Goal: Obtain resource: Download file/media

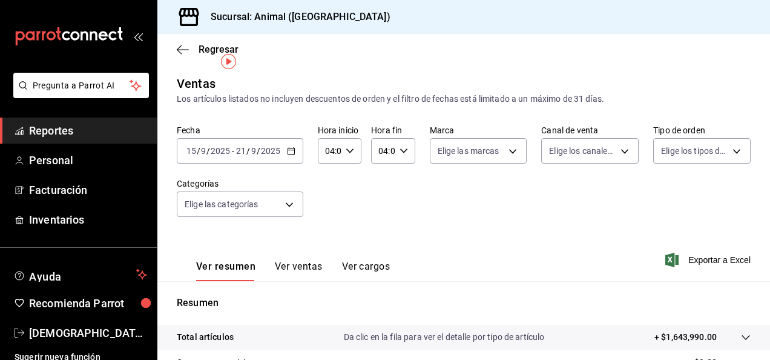
scroll to position [22, 0]
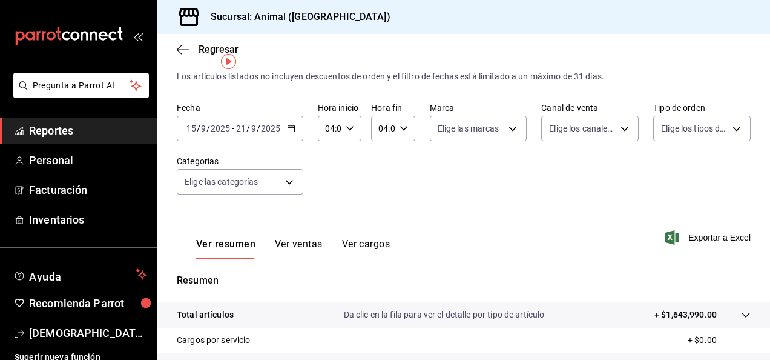
click at [287, 127] on icon "button" at bounding box center [291, 128] width 8 height 8
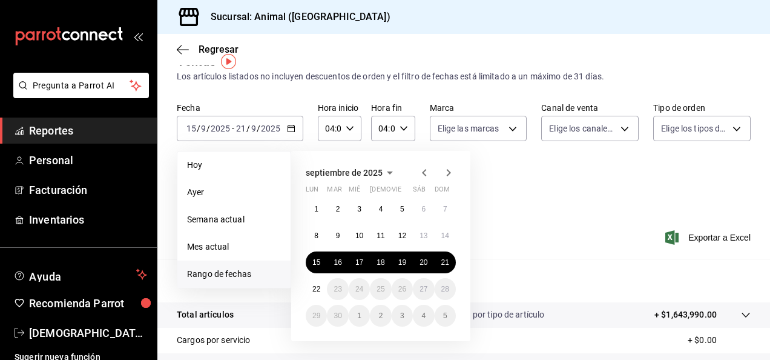
click at [490, 295] on div "[DATE] lun mar mié jue vie sáb dom 1 2 3 4 5 6 7 8 9 10 11 12 13 14 15 16 17 18…" at bounding box center [397, 241] width 212 height 200
click at [447, 268] on button "21" at bounding box center [445, 262] width 21 height 22
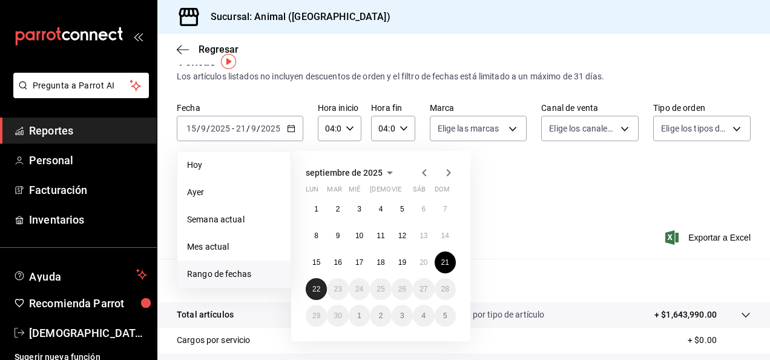
click at [319, 290] on abbr "22" at bounding box center [316, 289] width 8 height 8
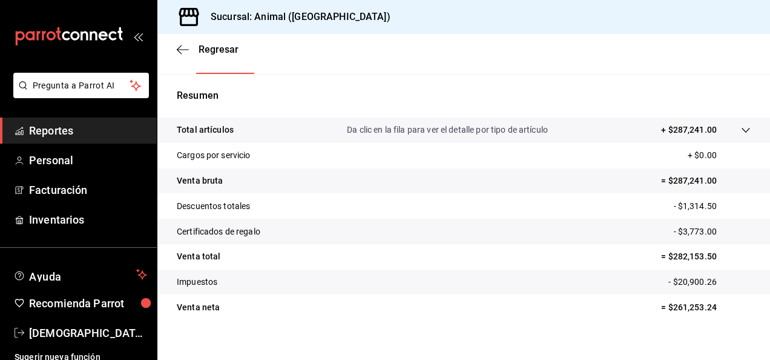
scroll to position [220, 0]
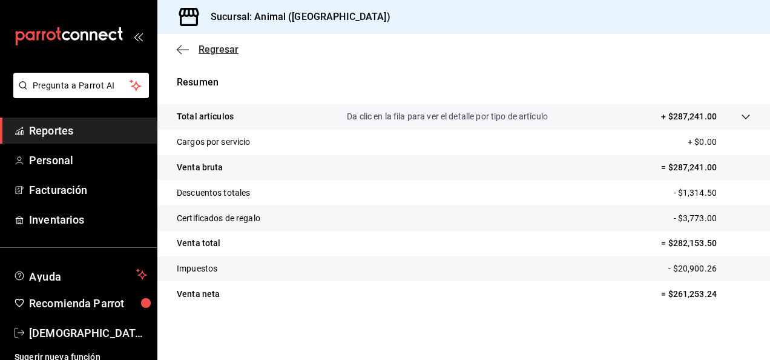
click at [179, 44] on icon "button" at bounding box center [183, 49] width 12 height 11
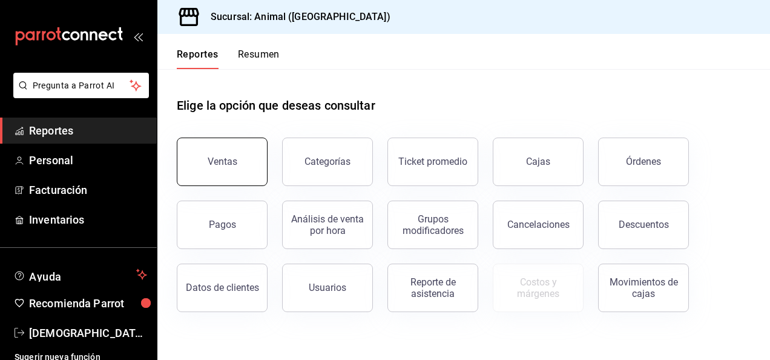
click at [221, 151] on button "Ventas" at bounding box center [222, 161] width 91 height 48
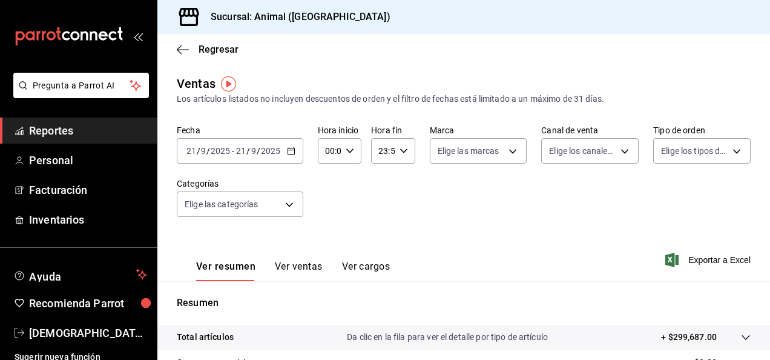
click at [291, 152] on icon "button" at bounding box center [291, 151] width 8 height 8
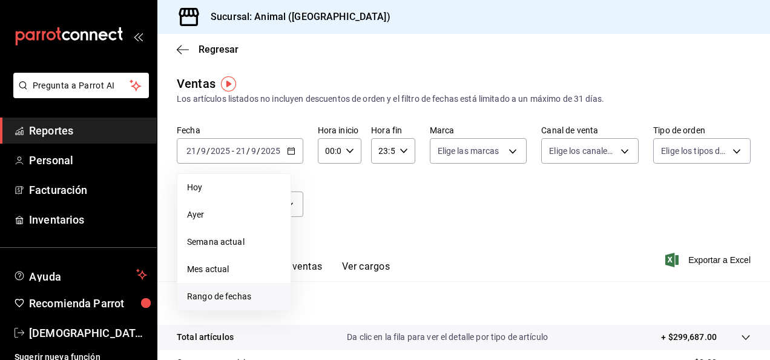
click at [249, 294] on span "Rango de fechas" at bounding box center [234, 296] width 94 height 13
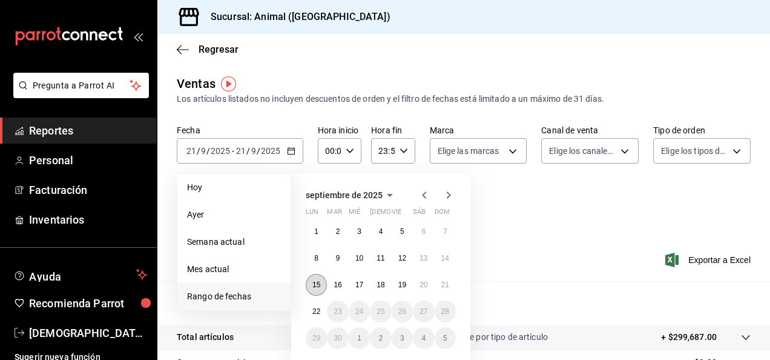
click at [309, 279] on button "15" at bounding box center [316, 285] width 21 height 22
click at [315, 307] on abbr "22" at bounding box center [316, 311] width 8 height 8
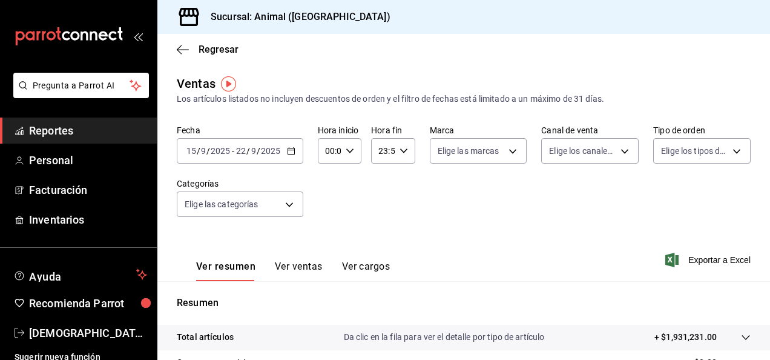
click at [346, 153] on icon "button" at bounding box center [350, 151] width 8 height 8
click at [329, 189] on span "04" at bounding box center [327, 191] width 2 height 10
type input "04:00"
click at [398, 150] on div at bounding box center [385, 180] width 770 height 360
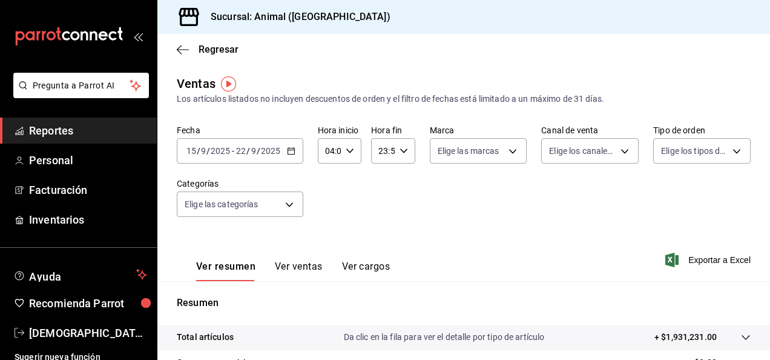
click at [400, 150] on icon "button" at bounding box center [404, 151] width 8 height 8
click at [379, 220] on span "04" at bounding box center [380, 217] width 2 height 10
click at [402, 176] on button "00" at bounding box center [402, 182] width 17 height 24
type input "04:00"
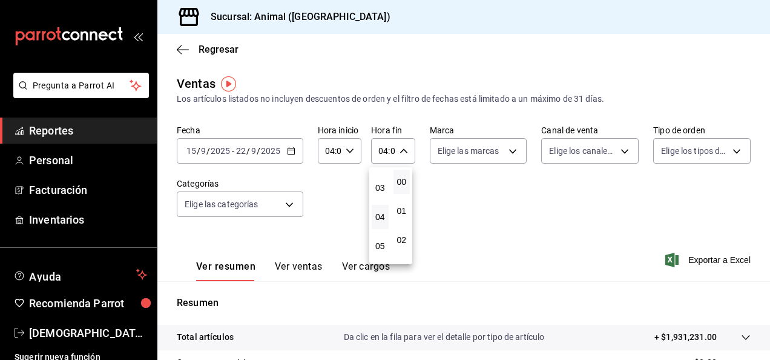
click at [767, 167] on div at bounding box center [385, 180] width 770 height 360
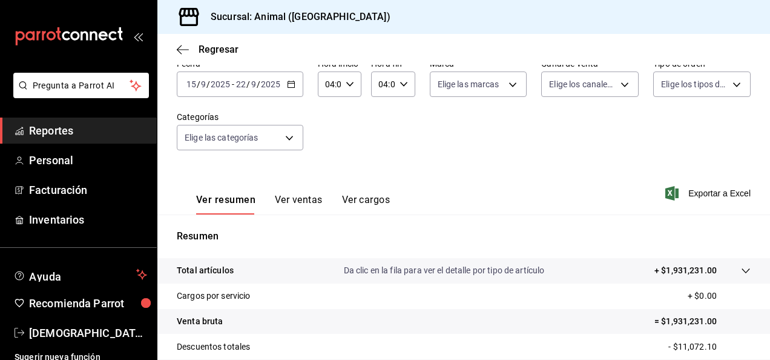
scroll to position [67, 0]
click at [704, 192] on span "Exportar a Excel" at bounding box center [709, 192] width 83 height 15
click at [673, 191] on span "Exportar a Excel" at bounding box center [709, 192] width 83 height 15
click at [695, 194] on span "Exportar a Excel" at bounding box center [709, 192] width 83 height 15
click at [707, 194] on span "Exportar a Excel" at bounding box center [709, 192] width 83 height 15
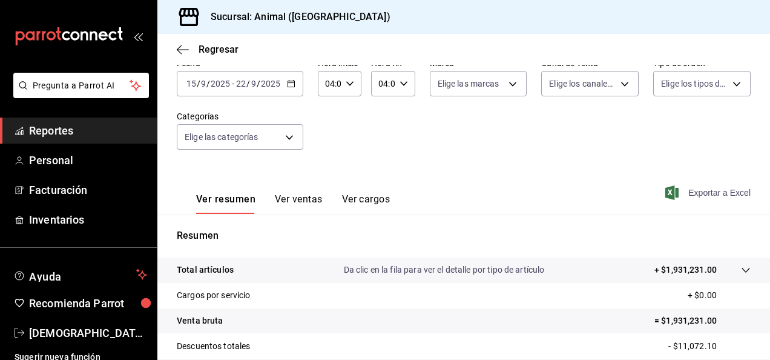
click at [696, 193] on span "Exportar a Excel" at bounding box center [709, 192] width 83 height 15
click at [419, 145] on div "Fecha [DATE] [DATE] - [DATE] [DATE] Hora inicio 04:00 Hora inicio Hora fin 04:0…" at bounding box center [464, 111] width 574 height 107
